Goal: Entertainment & Leisure: Consume media (video, audio)

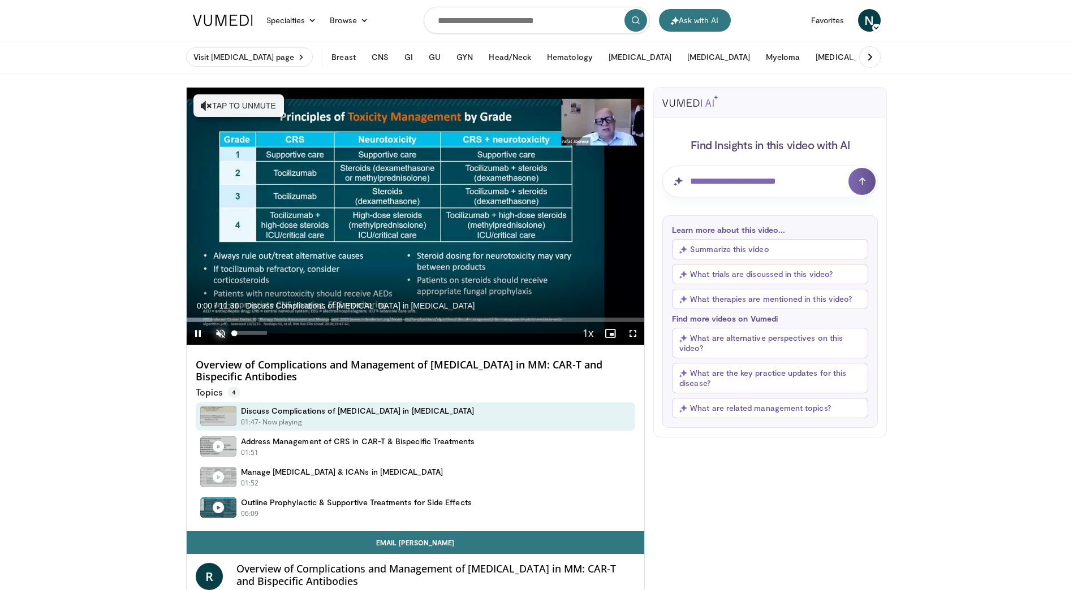
click at [222, 330] on span "Video Player" at bounding box center [220, 333] width 23 height 23
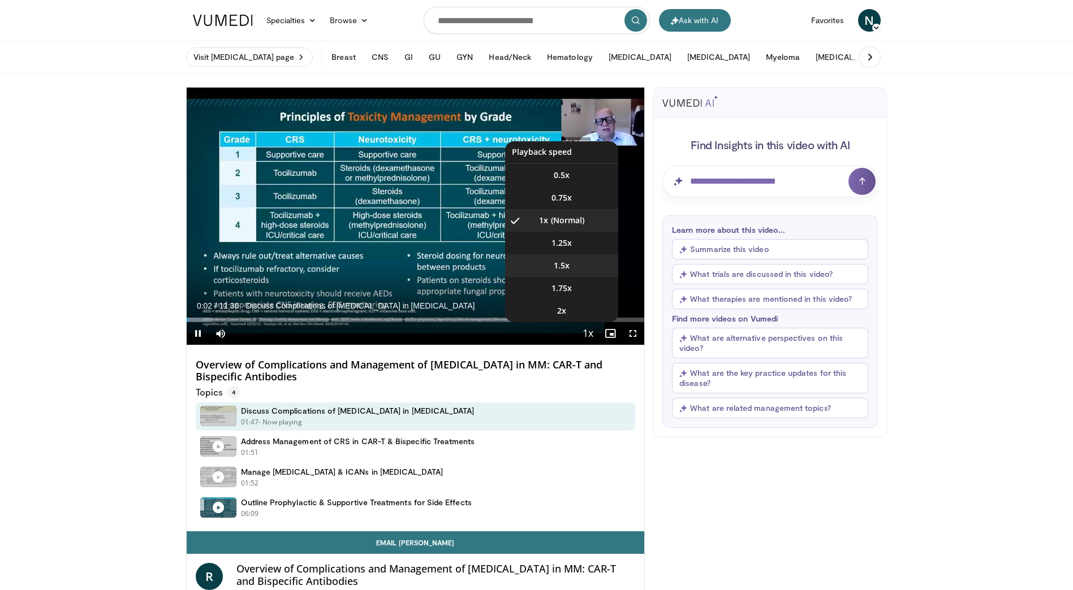
click at [567, 261] on span "1.5x" at bounding box center [562, 265] width 16 height 11
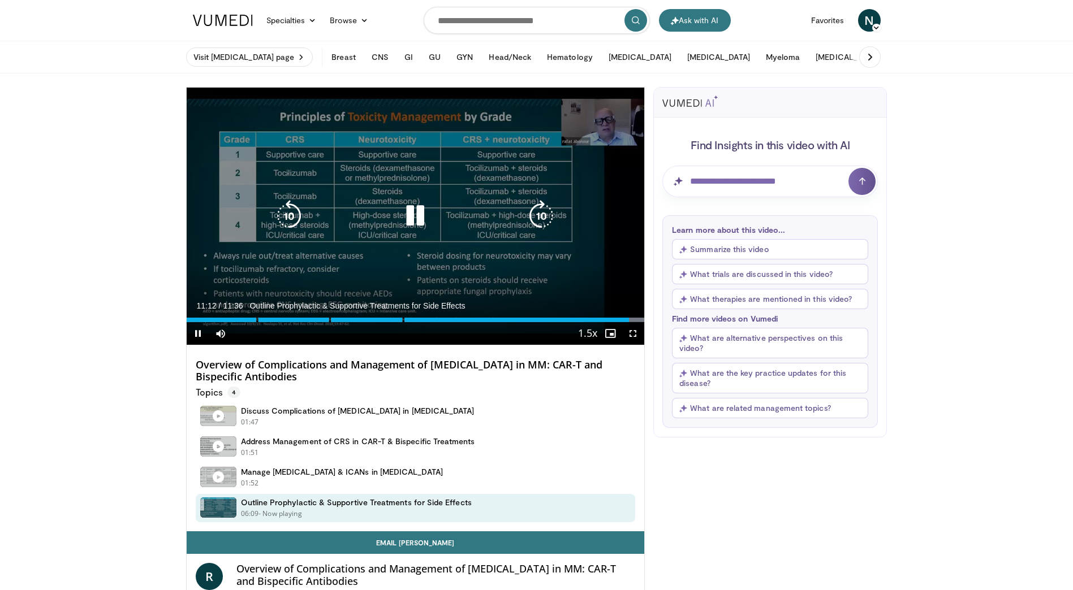
click at [422, 218] on icon "Video Player" at bounding box center [415, 216] width 32 height 32
